Goal: Transaction & Acquisition: Purchase product/service

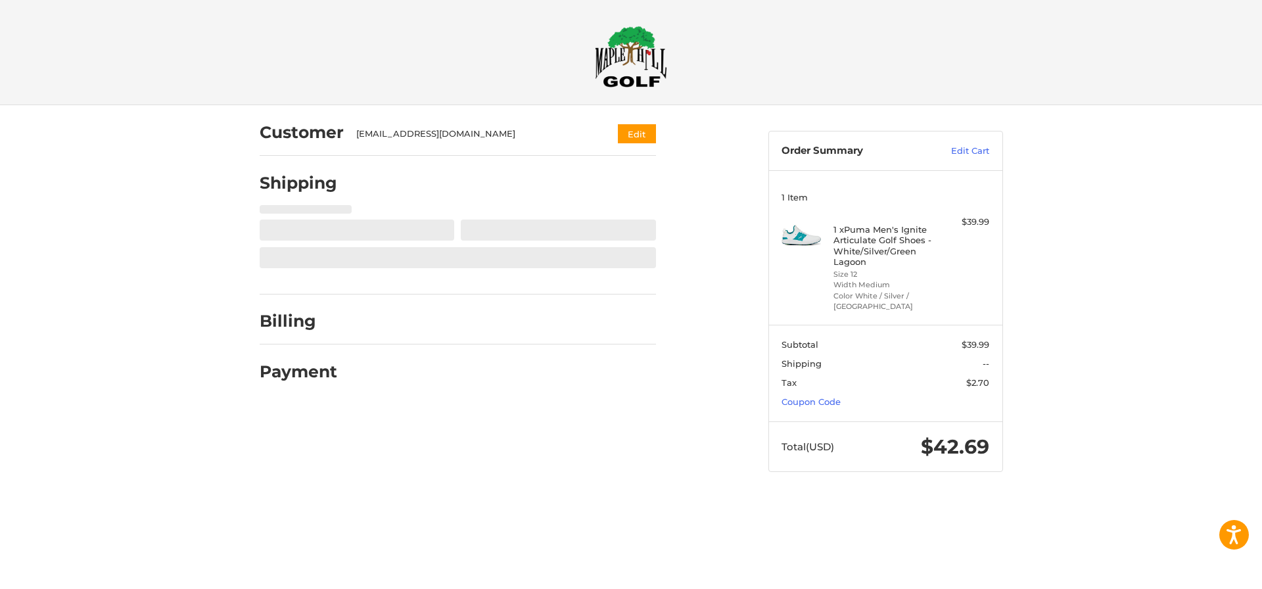
select select "**"
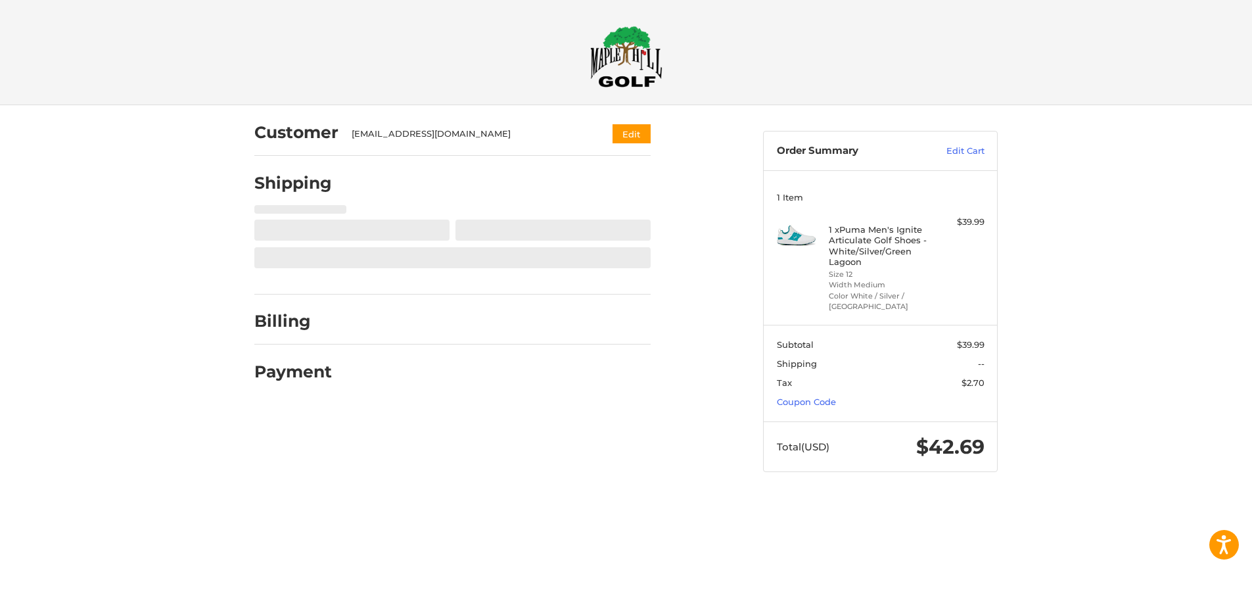
select select "**"
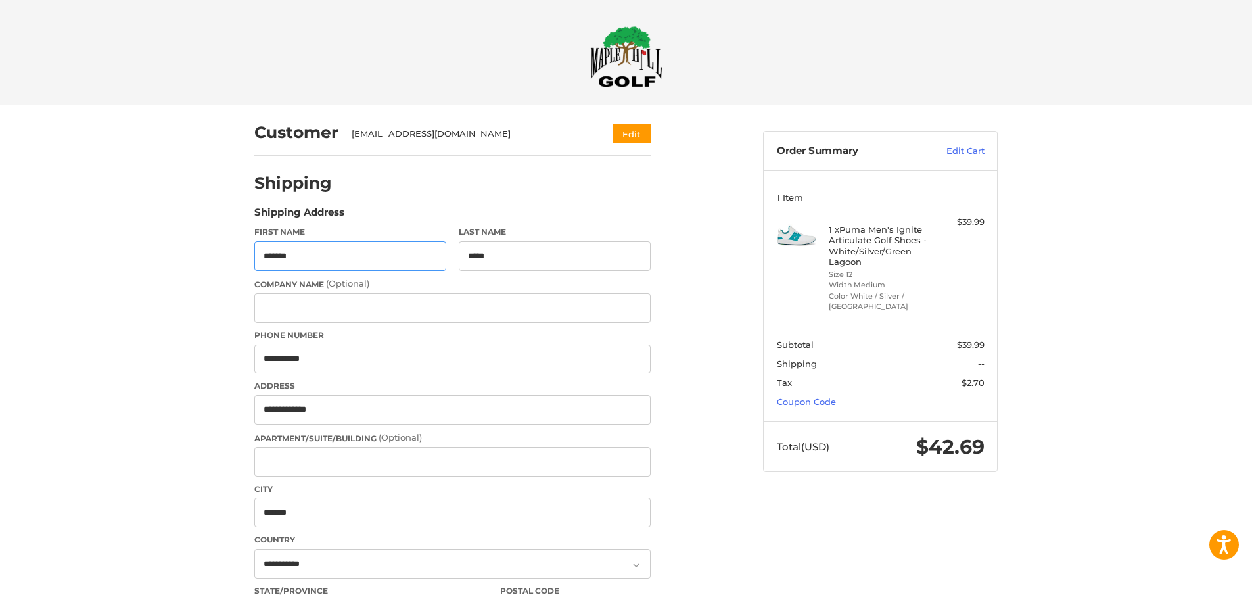
scroll to position [36, 0]
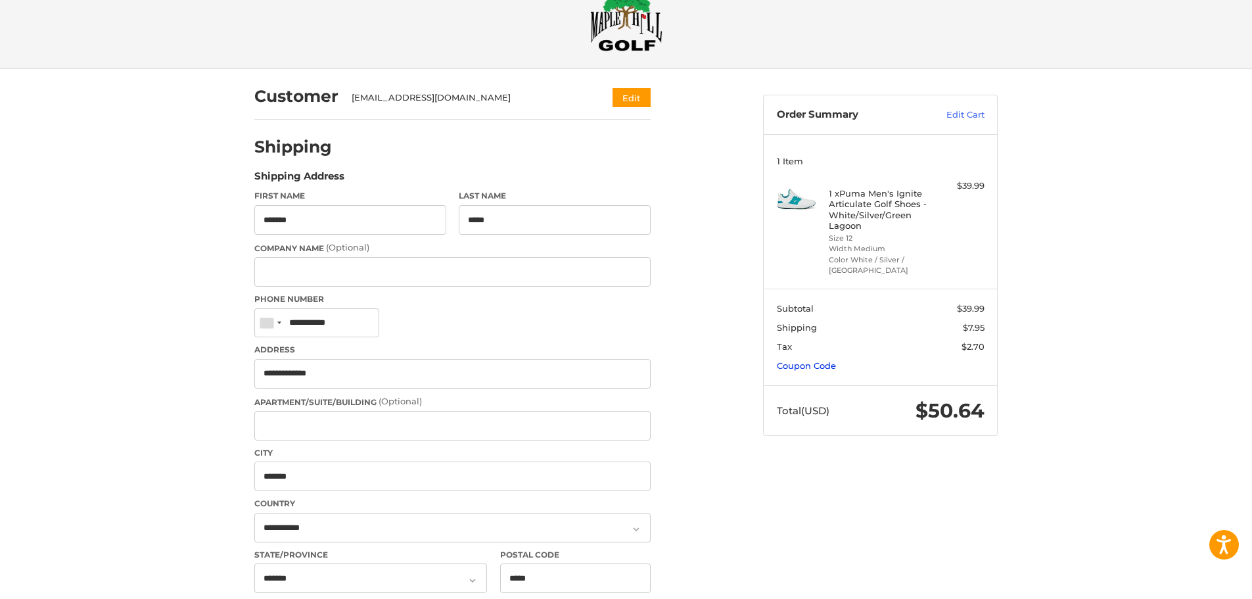
click at [799, 366] on link "Coupon Code" at bounding box center [806, 365] width 59 height 11
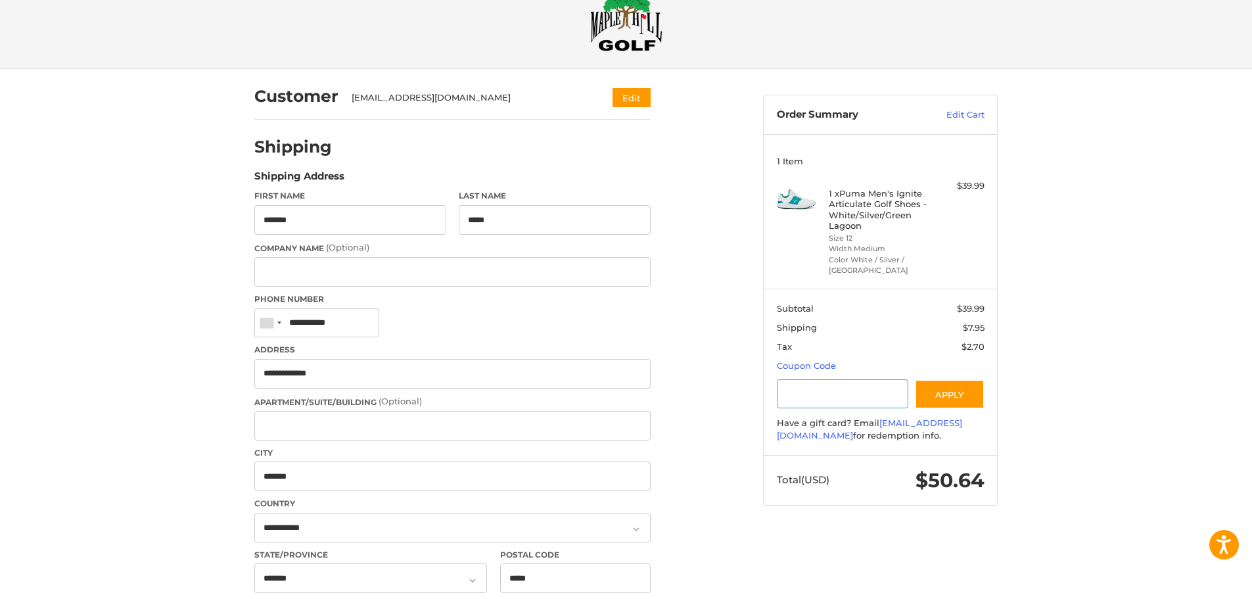
click at [787, 400] on input "Gift Certificate or Coupon Code" at bounding box center [843, 394] width 132 height 30
type input "**********"
click at [945, 392] on button "Apply" at bounding box center [950, 394] width 70 height 30
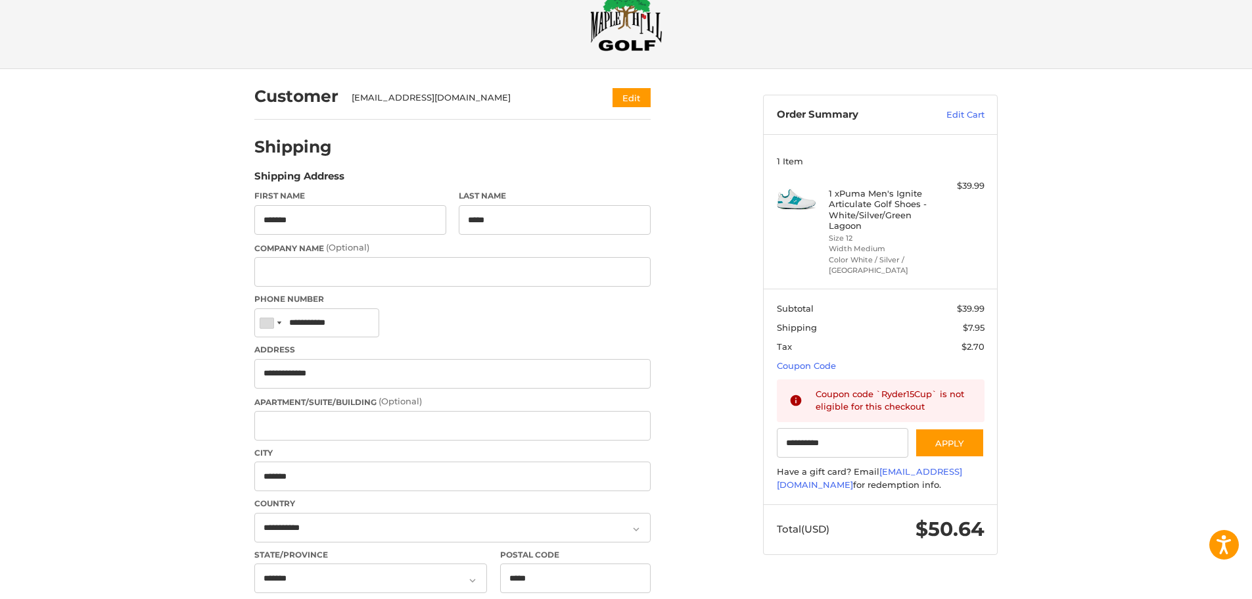
click at [917, 349] on span "$2.70" at bounding box center [922, 347] width 126 height 13
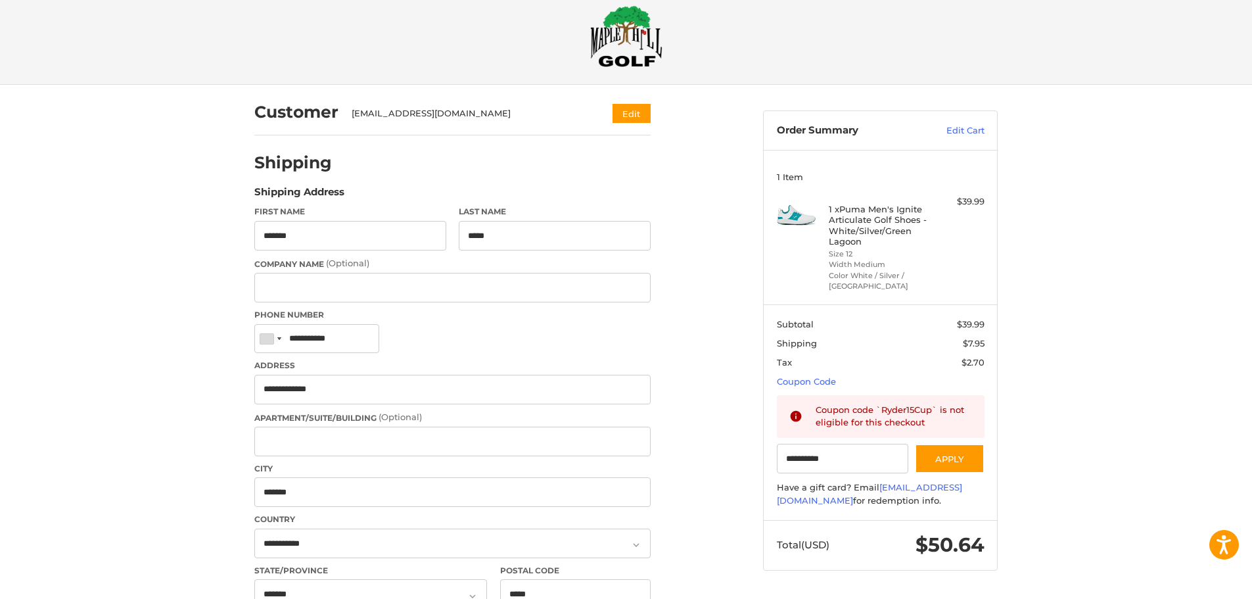
scroll to position [0, 0]
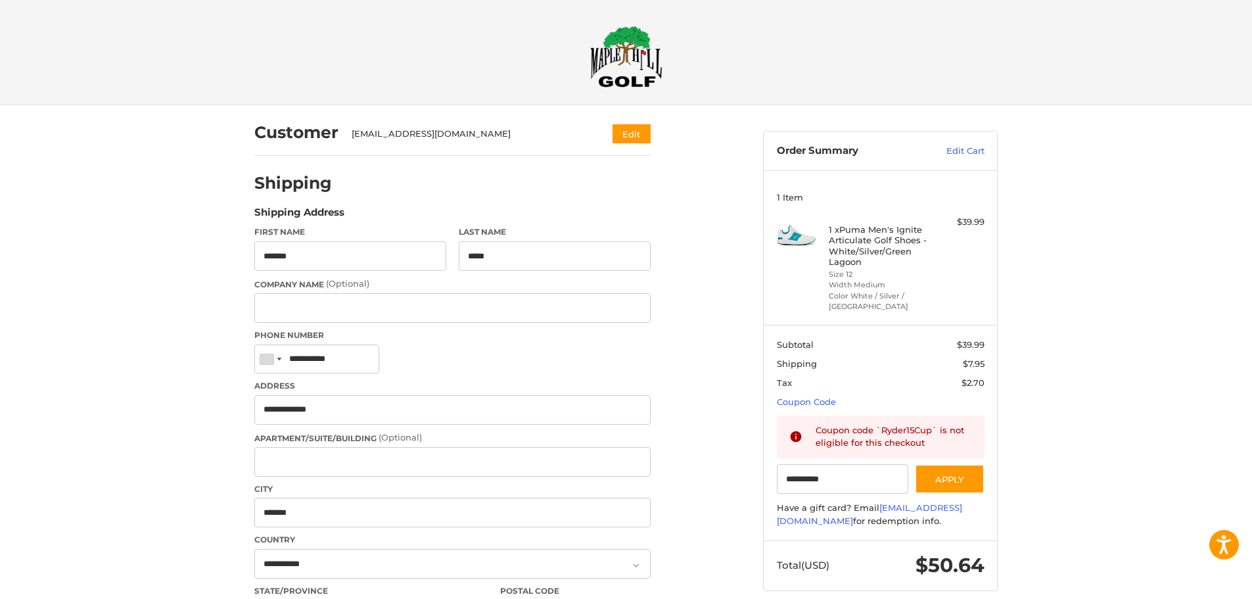
click at [1110, 483] on div "Customer [EMAIL_ADDRESS][DOMAIN_NAME] Edit Shipping POWERED BY We’ve got you co…" at bounding box center [626, 572] width 1252 height 935
click at [1111, 483] on div "Customer [EMAIL_ADDRESS][DOMAIN_NAME] Edit Shipping POWERED BY We’ve got you co…" at bounding box center [626, 572] width 1252 height 935
click at [1110, 481] on div "Customer [EMAIL_ADDRESS][DOMAIN_NAME] Edit Shipping POWERED BY We’ve got you co…" at bounding box center [626, 572] width 1252 height 935
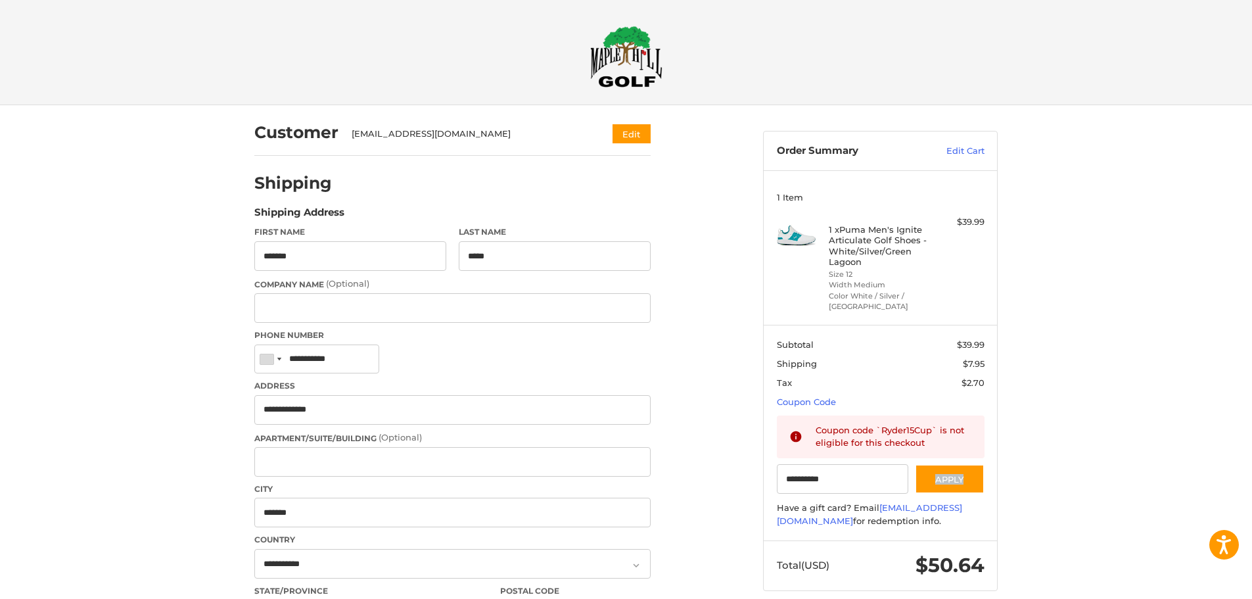
click at [1109, 482] on div "Customer [EMAIL_ADDRESS][DOMAIN_NAME] Edit Shipping POWERED BY We’ve got you co…" at bounding box center [626, 572] width 1252 height 935
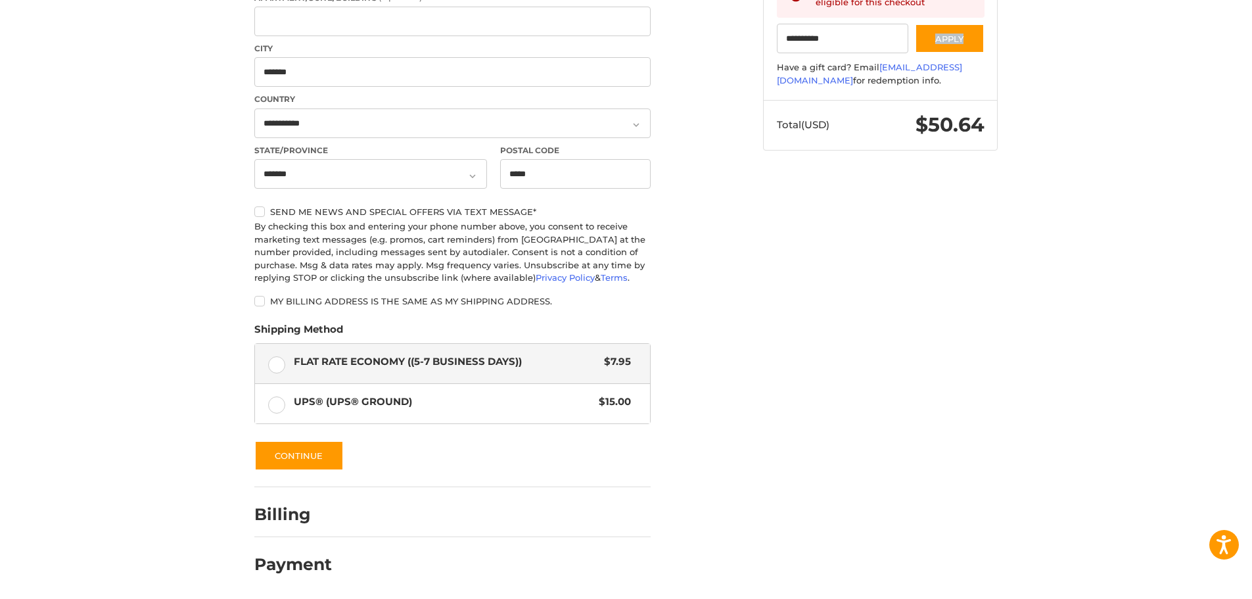
scroll to position [441, 0]
click at [295, 459] on button "Continue" at bounding box center [298, 455] width 89 height 30
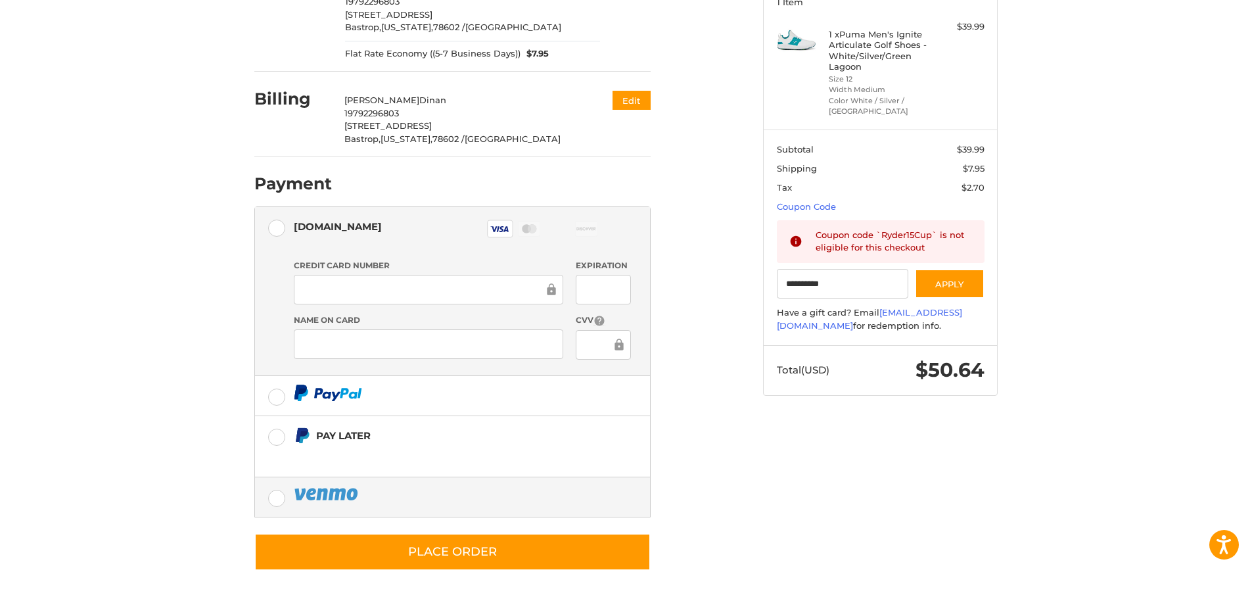
scroll to position [196, 0]
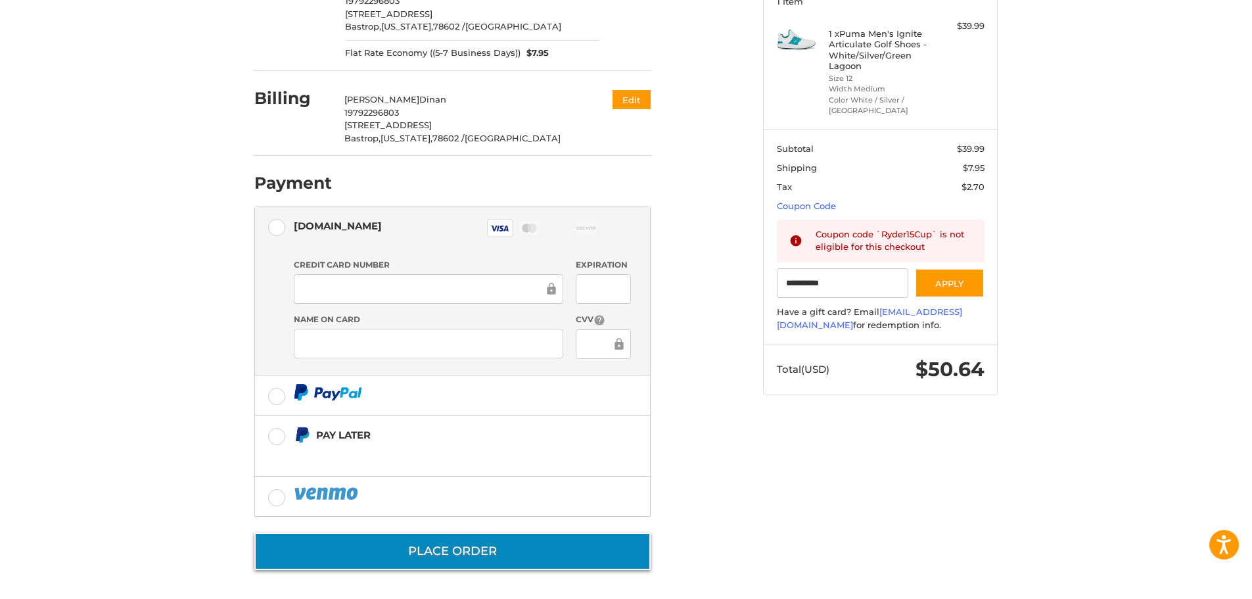
click at [442, 554] on button "Place Order" at bounding box center [452, 551] width 396 height 37
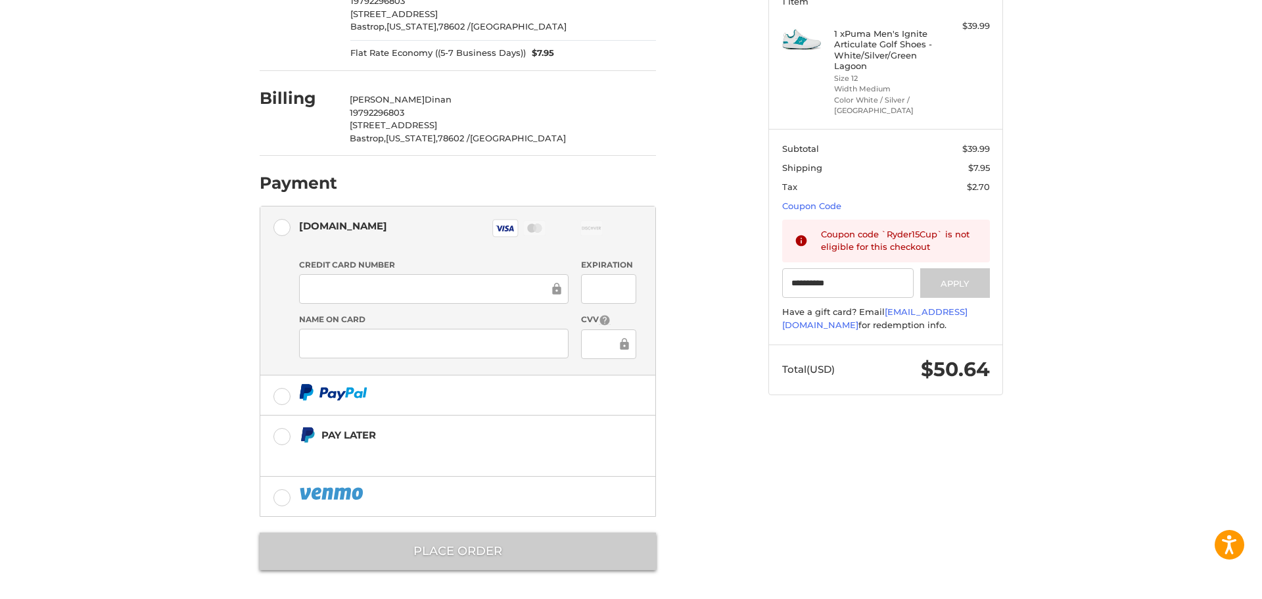
scroll to position [0, 0]
